Goal: Task Accomplishment & Management: Manage account settings

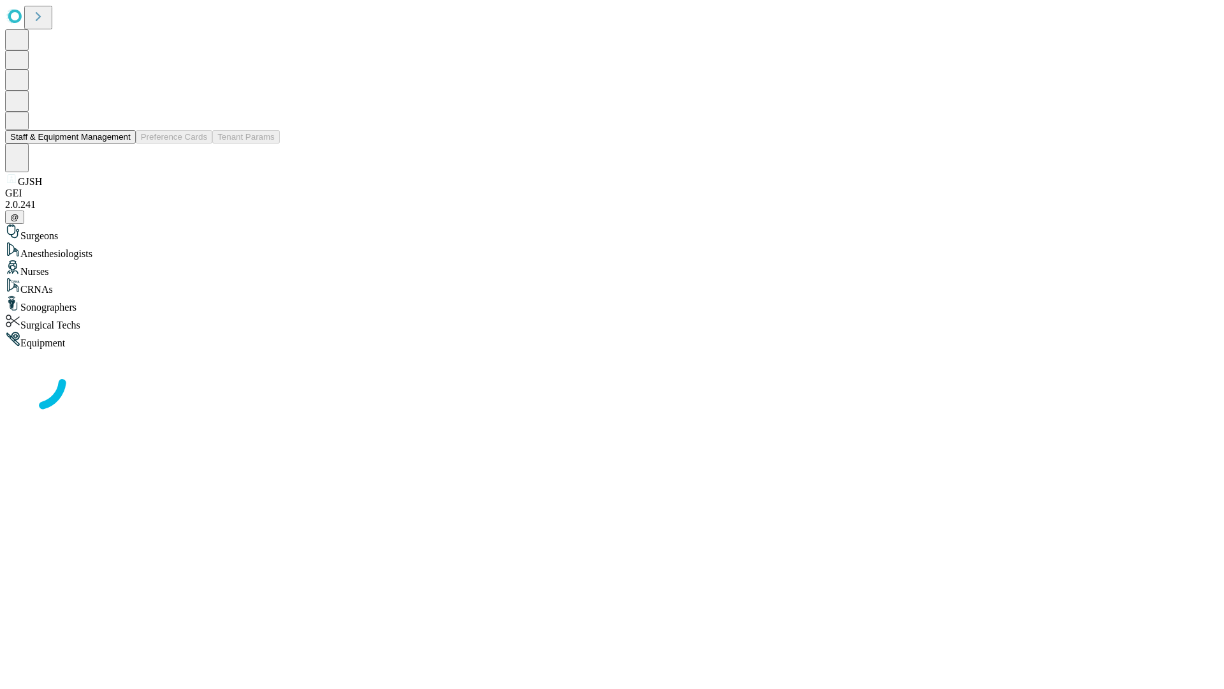
click at [122, 143] on button "Staff & Equipment Management" at bounding box center [70, 136] width 131 height 13
